Goal: Find specific fact: Find specific fact

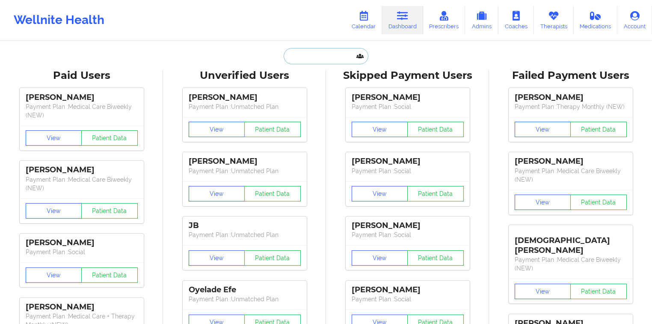
click at [273, 62] on input "text" at bounding box center [326, 56] width 85 height 16
paste input "[PERSON_NAME]"
type input "[PERSON_NAME]"
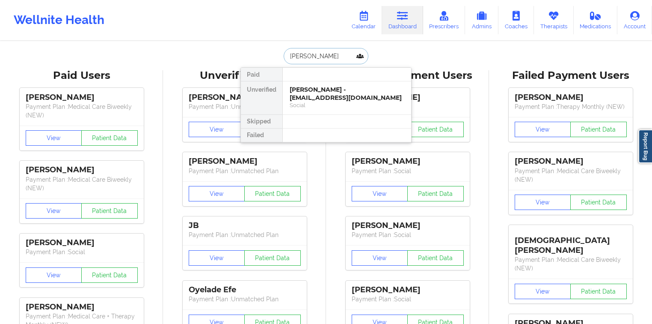
click at [273, 84] on div "[PERSON_NAME] - [EMAIL_ADDRESS][DOMAIN_NAME] Social" at bounding box center [347, 97] width 128 height 33
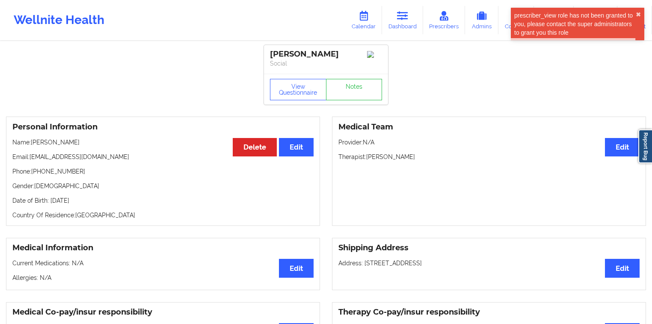
drag, startPoint x: 651, startPoint y: 47, endPoint x: 650, endPoint y: 178, distance: 131.0
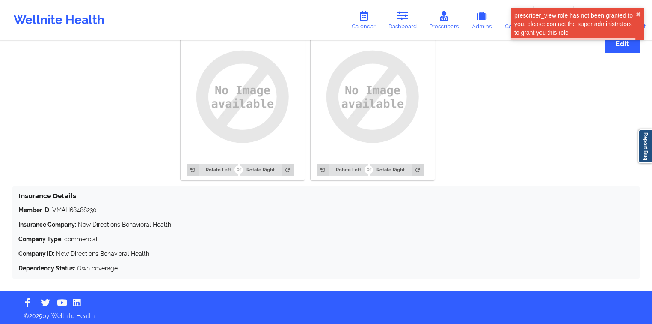
scroll to position [669, 0]
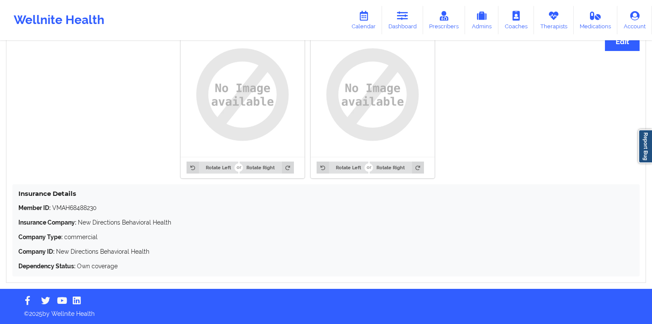
click at [84, 134] on p "Member ID: VMAH68488230" at bounding box center [325, 207] width 615 height 9
copy p "VMAH68488230"
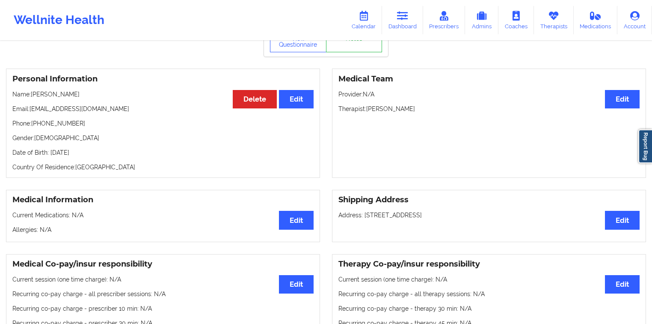
scroll to position [0, 0]
